Goal: Use online tool/utility: Utilize a website feature to perform a specific function

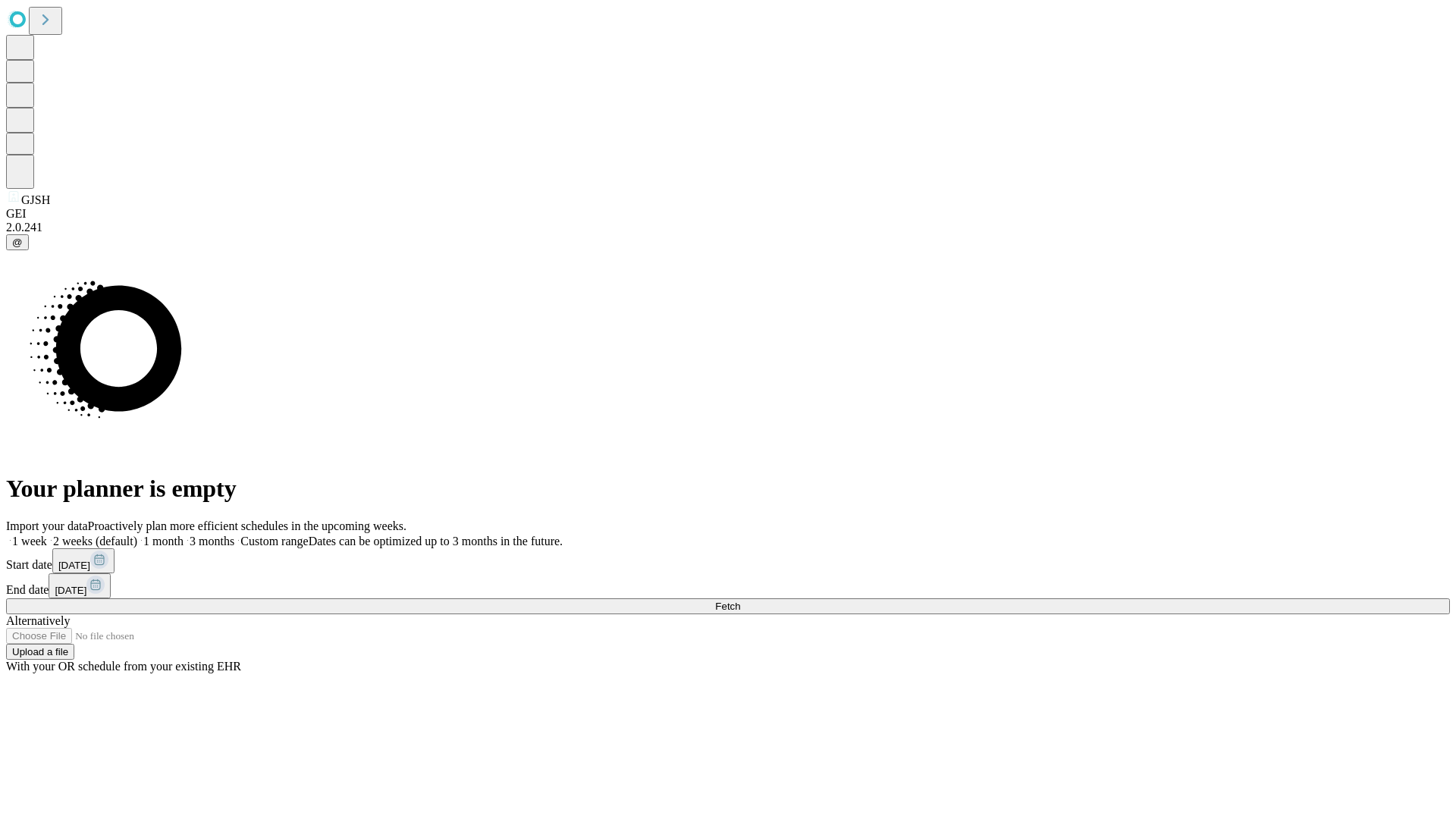
click at [740, 600] on span "Fetch" at bounding box center [727, 606] width 25 height 11
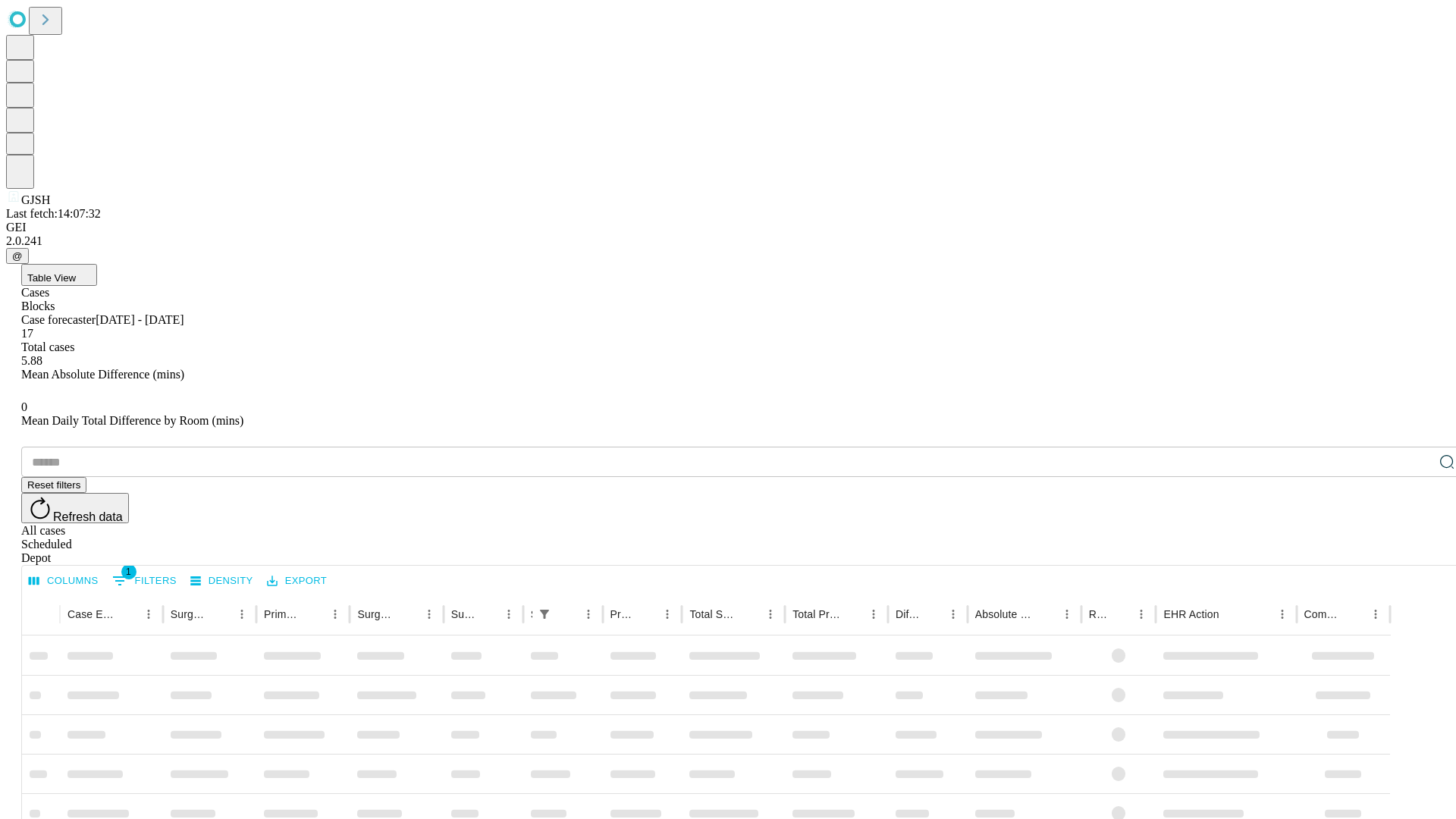
click at [1417, 551] on div "Depot" at bounding box center [743, 557] width 1444 height 14
